Goal: Information Seeking & Learning: Learn about a topic

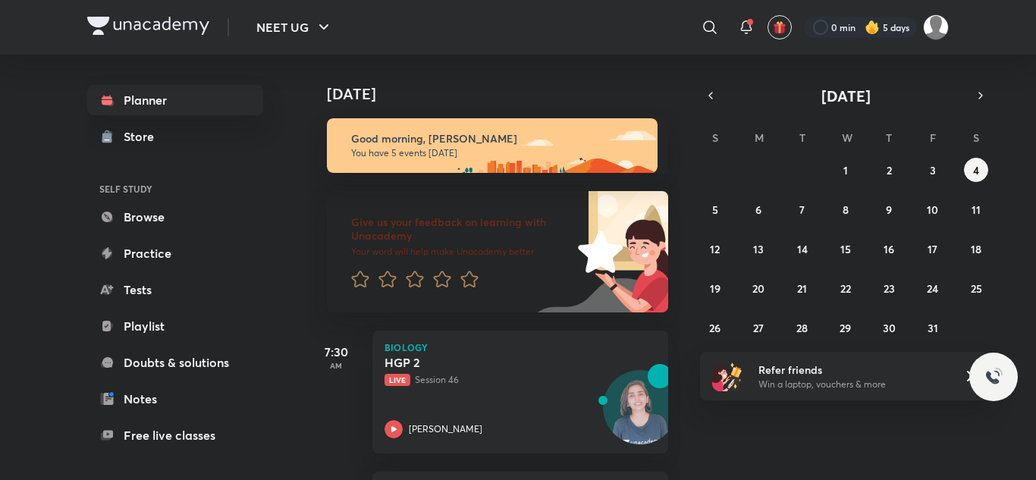
scroll to position [76, 0]
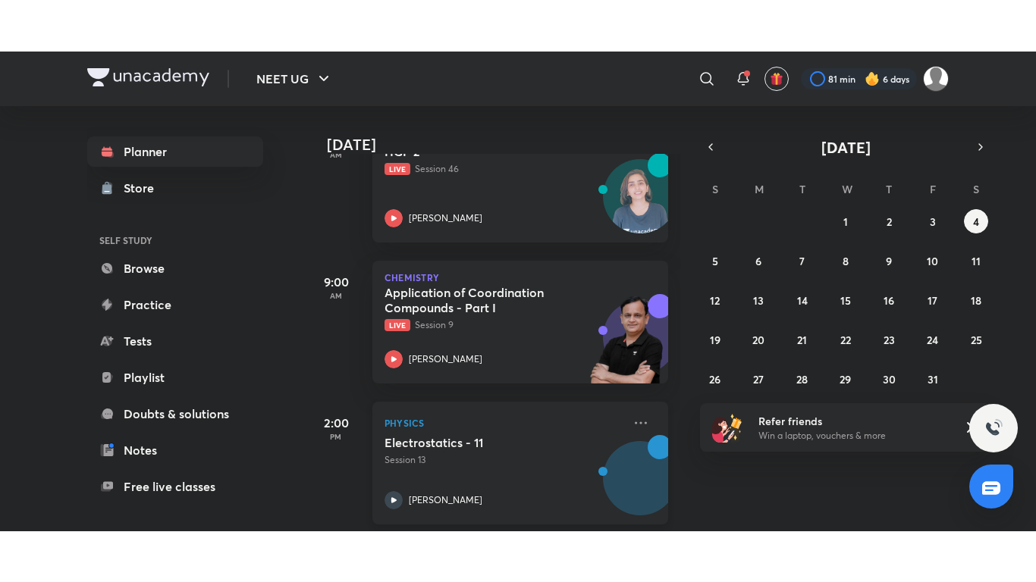
scroll to position [303, 0]
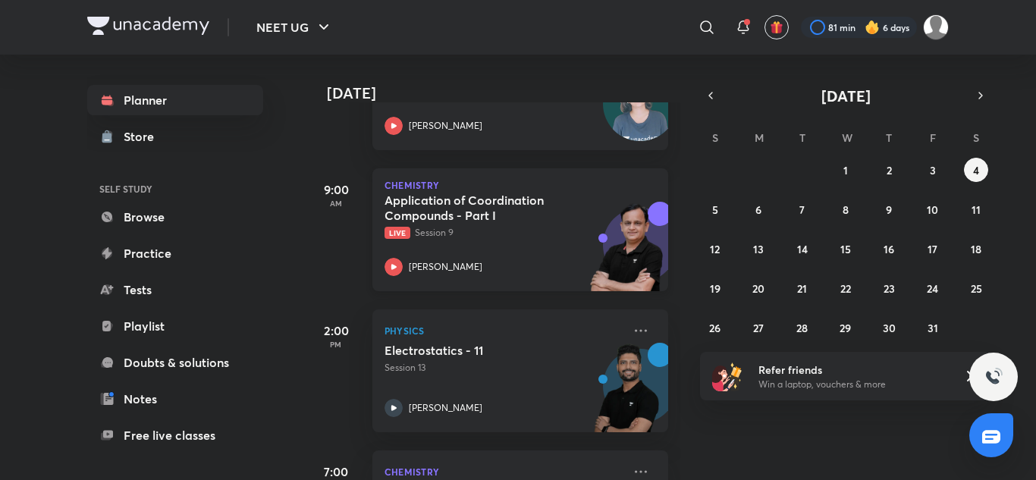
click at [472, 247] on div "Application of Coordination Compounds - Part I Live Session 9 [PERSON_NAME]" at bounding box center [503, 234] width 238 height 83
